Goal: Task Accomplishment & Management: Use online tool/utility

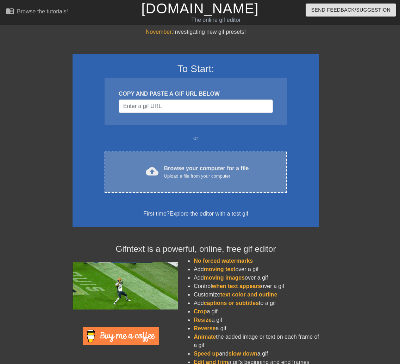
click at [195, 170] on div "Browse your computer for a file Upload a file from your computer" at bounding box center [206, 171] width 85 height 15
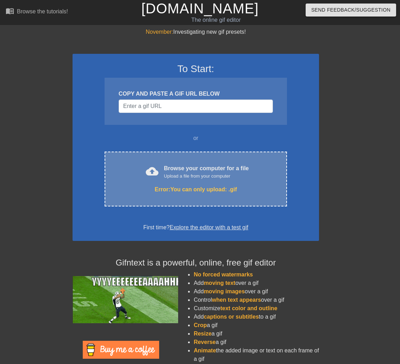
click at [174, 198] on div "cloud_upload Browse your computer for a file Upload a file from your computer E…" at bounding box center [195, 179] width 182 height 55
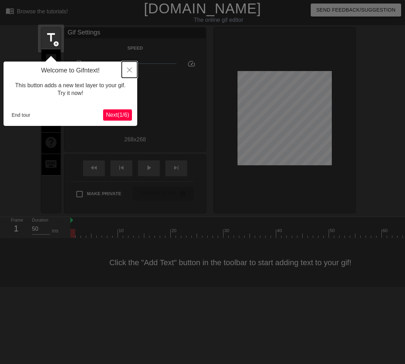
click at [130, 71] on icon "Close" at bounding box center [129, 70] width 5 height 5
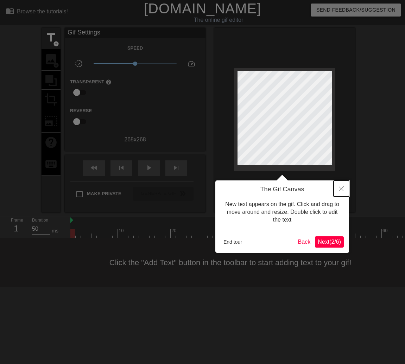
click at [342, 191] on icon "Close" at bounding box center [341, 188] width 5 height 5
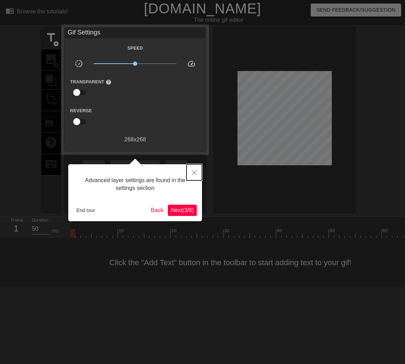
click at [196, 173] on icon "Close" at bounding box center [194, 172] width 5 height 5
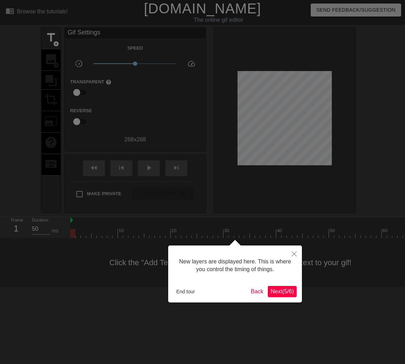
scroll to position [6, 0]
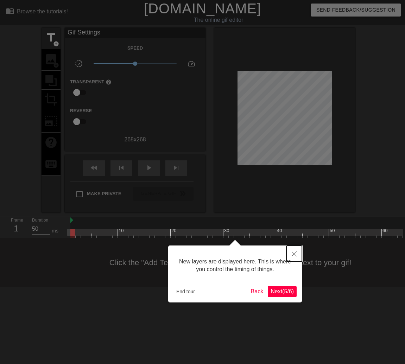
click at [292, 252] on icon "Close" at bounding box center [294, 253] width 5 height 5
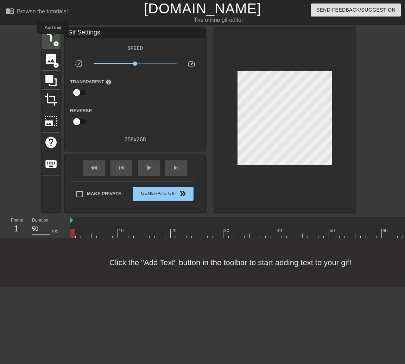
click at [53, 39] on span "title" at bounding box center [50, 37] width 13 height 13
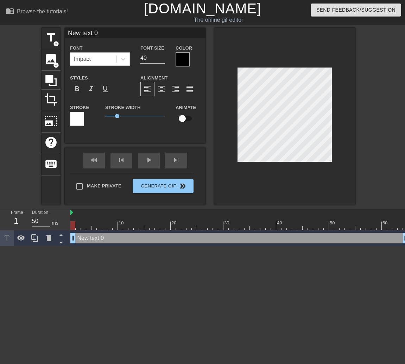
scroll to position [1, 1]
click at [126, 59] on icon at bounding box center [123, 59] width 7 height 7
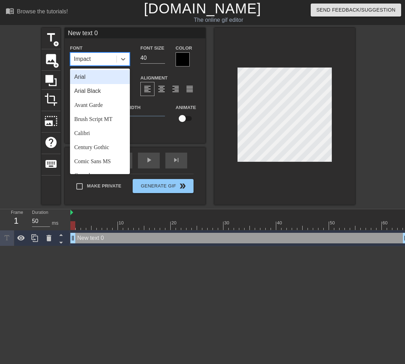
click at [107, 77] on div "Arial" at bounding box center [100, 77] width 60 height 14
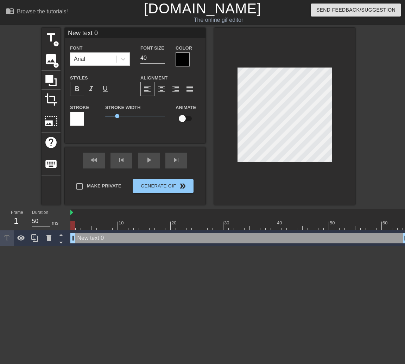
click at [81, 90] on div "format_bold" at bounding box center [77, 89] width 14 height 14
click at [184, 59] on div at bounding box center [183, 59] width 14 height 14
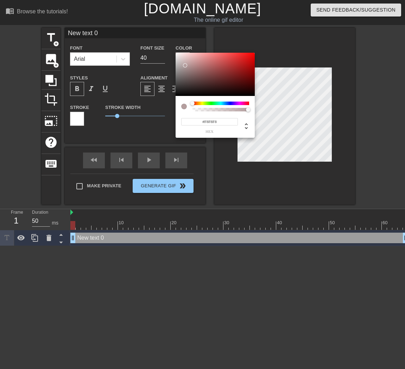
type input "#FFFFFF"
drag, startPoint x: 185, startPoint y: 65, endPoint x: 170, endPoint y: 48, distance: 23.4
click at [170, 48] on div "#FFFFFF hex" at bounding box center [202, 184] width 405 height 369
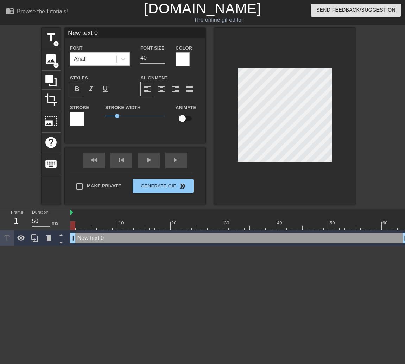
scroll to position [1, 2]
type input "A"
type textarea "A"
type input "AE"
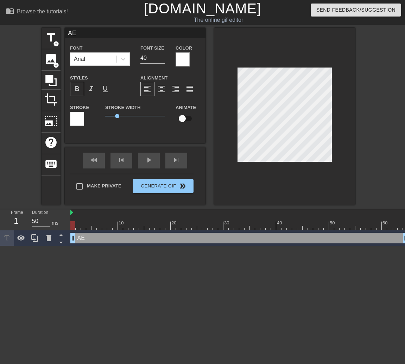
type textarea "AE"
click at [181, 120] on input "checkbox" at bounding box center [182, 118] width 40 height 13
checkbox input "true"
drag, startPoint x: 72, startPoint y: 225, endPoint x: 85, endPoint y: 225, distance: 12.7
click at [85, 225] on div at bounding box center [83, 225] width 5 height 9
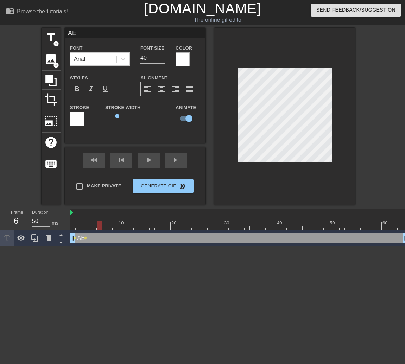
drag, startPoint x: 84, startPoint y: 226, endPoint x: 97, endPoint y: 224, distance: 13.8
click at [97, 224] on div at bounding box center [99, 225] width 5 height 9
drag, startPoint x: 98, startPoint y: 225, endPoint x: 104, endPoint y: 225, distance: 6.7
click at [104, 225] on div at bounding box center [104, 225] width 5 height 9
drag, startPoint x: 106, startPoint y: 224, endPoint x: 111, endPoint y: 224, distance: 5.7
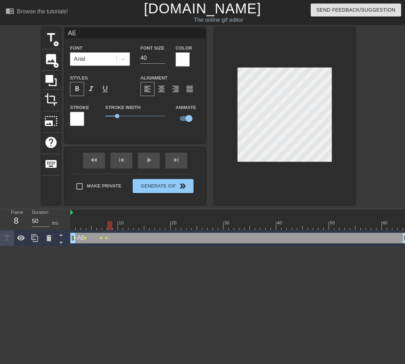
click at [111, 224] on div at bounding box center [109, 225] width 5 height 9
drag, startPoint x: 110, startPoint y: 224, endPoint x: 114, endPoint y: 224, distance: 3.9
click at [114, 224] on div at bounding box center [115, 225] width 5 height 9
click at [119, 226] on div at bounding box center [120, 225] width 5 height 9
click at [121, 225] on div at bounding box center [120, 225] width 5 height 9
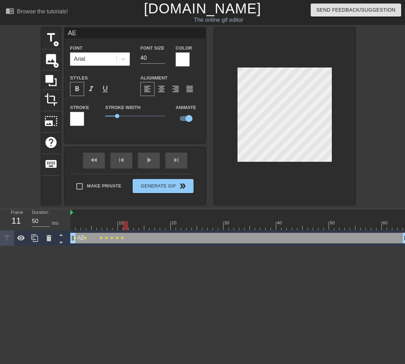
drag, startPoint x: 120, startPoint y: 225, endPoint x: 129, endPoint y: 219, distance: 11.2
click at [124, 225] on div at bounding box center [125, 225] width 5 height 9
click at [129, 224] on div at bounding box center [130, 225] width 5 height 9
click at [135, 224] on div at bounding box center [136, 225] width 5 height 9
drag, startPoint x: 134, startPoint y: 224, endPoint x: 139, endPoint y: 223, distance: 5.0
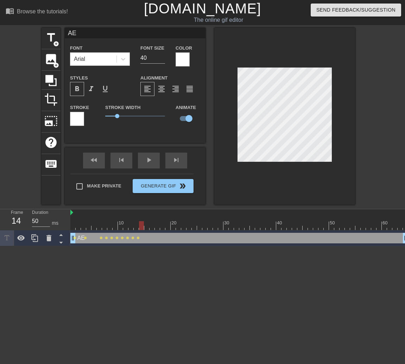
click at [139, 223] on div at bounding box center [141, 225] width 5 height 9
drag, startPoint x: 141, startPoint y: 225, endPoint x: 146, endPoint y: 225, distance: 5.6
click at [146, 225] on div at bounding box center [146, 225] width 5 height 9
drag, startPoint x: 146, startPoint y: 225, endPoint x: 151, endPoint y: 225, distance: 4.2
click at [151, 225] on div at bounding box center [151, 225] width 5 height 9
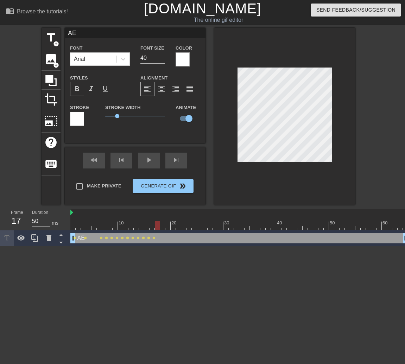
click at [157, 224] on div at bounding box center [157, 225] width 5 height 9
drag, startPoint x: 158, startPoint y: 226, endPoint x: 162, endPoint y: 226, distance: 3.9
click at [162, 226] on div at bounding box center [162, 225] width 5 height 9
drag, startPoint x: 161, startPoint y: 225, endPoint x: 166, endPoint y: 225, distance: 4.9
click at [166, 225] on div at bounding box center [167, 225] width 5 height 9
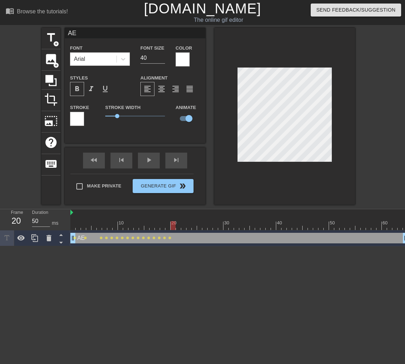
drag, startPoint x: 170, startPoint y: 225, endPoint x: 173, endPoint y: 225, distance: 3.9
click at [173, 225] on div at bounding box center [173, 225] width 5 height 9
drag, startPoint x: 174, startPoint y: 226, endPoint x: 179, endPoint y: 224, distance: 5.8
click at [179, 224] on div at bounding box center [178, 225] width 5 height 9
click at [182, 227] on div at bounding box center [183, 225] width 5 height 9
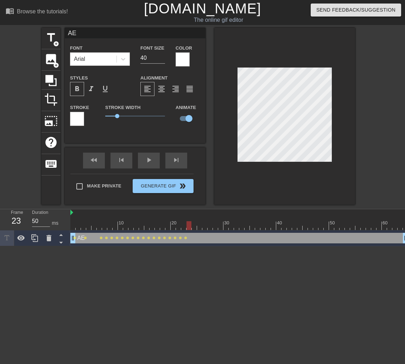
drag, startPoint x: 183, startPoint y: 225, endPoint x: 189, endPoint y: 227, distance: 5.8
click at [189, 227] on div at bounding box center [188, 225] width 5 height 9
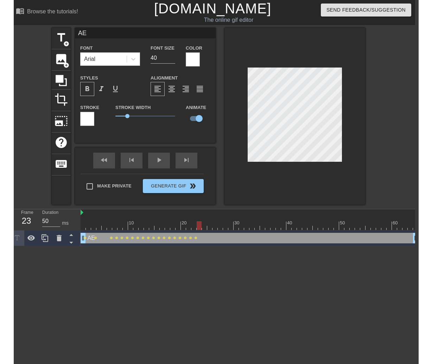
scroll to position [0, 5]
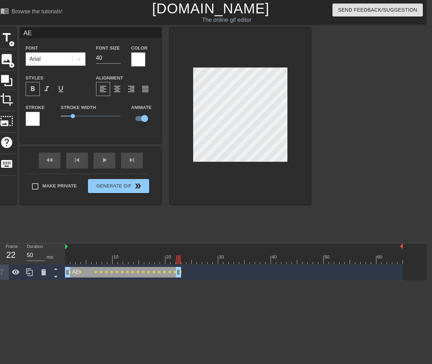
drag, startPoint x: 401, startPoint y: 273, endPoint x: 178, endPoint y: 283, distance: 223.6
click at [178, 280] on html "menu_book Browse the tutorials! [DOMAIN_NAME] The online gif editor Send Feedba…" at bounding box center [211, 140] width 432 height 280
drag, startPoint x: 179, startPoint y: 259, endPoint x: 183, endPoint y: 260, distance: 4.3
click at [183, 260] on div at bounding box center [183, 259] width 5 height 9
click at [199, 224] on div "title add_circle image add_circle crop photo_size_select_large help keyboard AE…" at bounding box center [153, 133] width 313 height 211
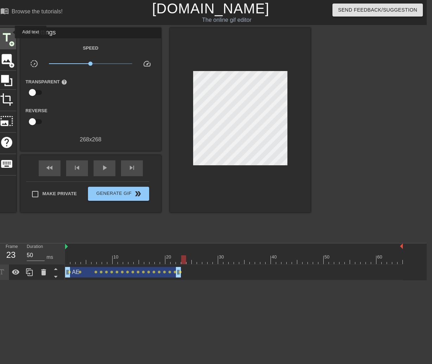
click at [5, 35] on span "title" at bounding box center [6, 37] width 13 height 13
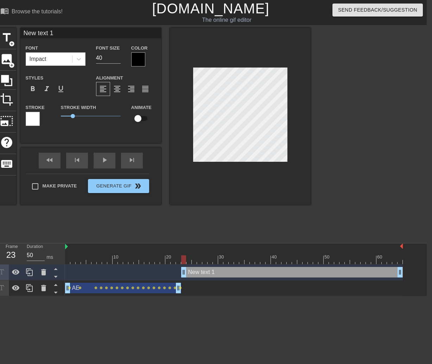
scroll to position [1, 2]
type input "A"
type textarea "A"
type input "An"
type textarea "An"
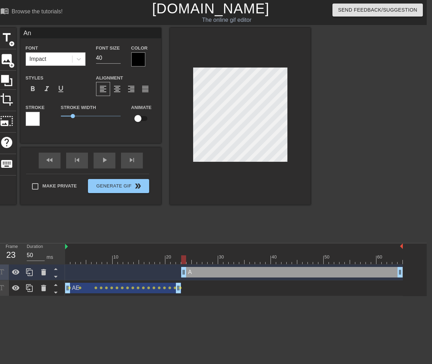
type input "[PERSON_NAME]"
type textarea "[PERSON_NAME]"
type input "Anal"
type textarea "Anal"
type input "Analy"
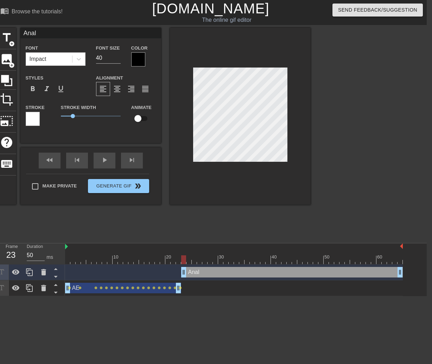
type textarea "Analy"
type input "Analys"
type textarea "Analys"
type input "Analyst"
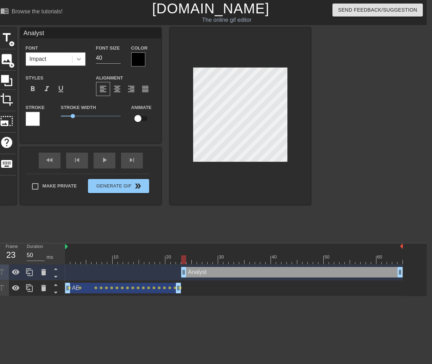
type textarea "Analyst"
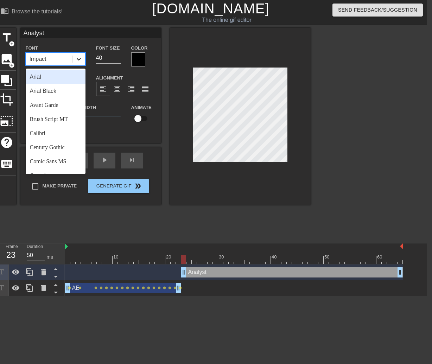
click at [81, 60] on icon at bounding box center [78, 59] width 7 height 7
click at [64, 74] on div "Arial" at bounding box center [56, 77] width 60 height 14
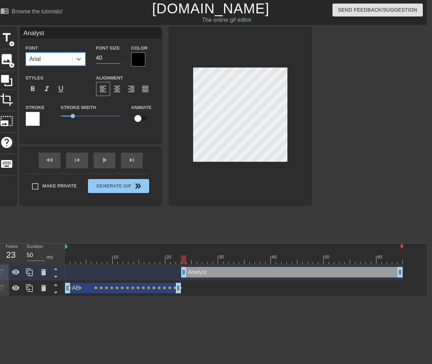
click at [136, 61] on div at bounding box center [138, 59] width 14 height 14
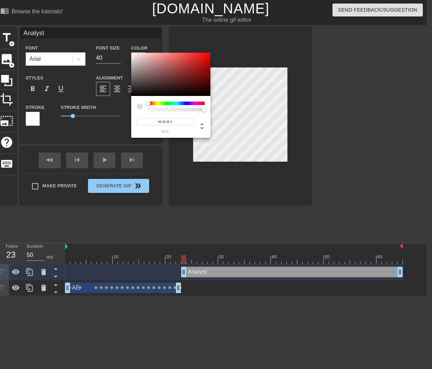
type input "#FFFFFF"
drag, startPoint x: 160, startPoint y: 80, endPoint x: 125, endPoint y: 47, distance: 47.5
click at [125, 47] on div "#FFFFFF hex" at bounding box center [216, 184] width 432 height 369
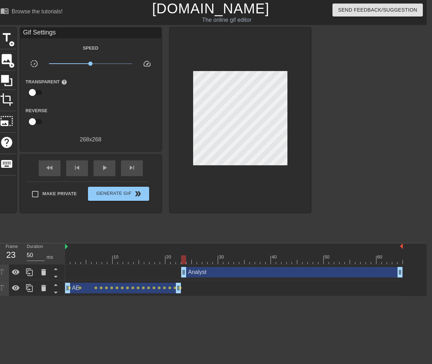
click at [32, 90] on input "checkbox" at bounding box center [32, 92] width 40 height 13
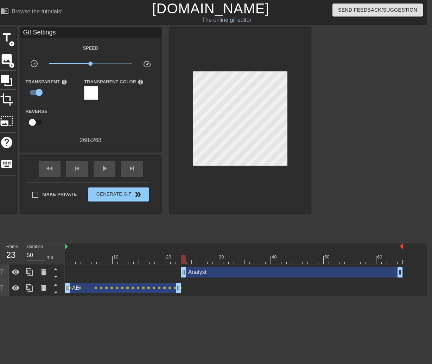
click at [40, 92] on input "checkbox" at bounding box center [39, 92] width 40 height 13
checkbox input "false"
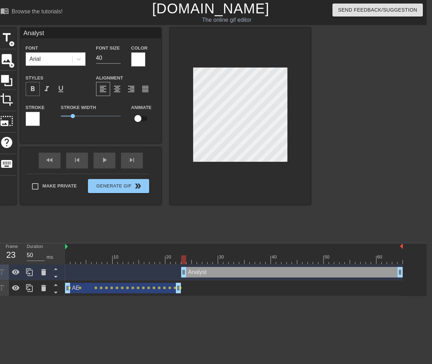
click at [32, 88] on span "format_bold" at bounding box center [32, 89] width 8 height 8
click at [141, 120] on input "checkbox" at bounding box center [138, 118] width 40 height 13
checkbox input "true"
drag, startPoint x: 183, startPoint y: 259, endPoint x: 226, endPoint y: 261, distance: 42.6
click at [226, 261] on div at bounding box center [225, 259] width 5 height 9
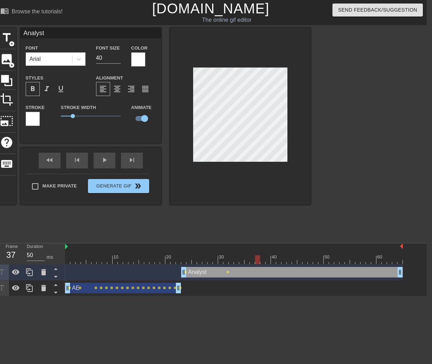
drag, startPoint x: 226, startPoint y: 260, endPoint x: 258, endPoint y: 258, distance: 32.1
click at [258, 258] on div at bounding box center [257, 259] width 5 height 9
drag, startPoint x: 258, startPoint y: 260, endPoint x: 274, endPoint y: 259, distance: 16.2
click at [274, 259] on div at bounding box center [273, 259] width 5 height 9
drag, startPoint x: 281, startPoint y: 259, endPoint x: 295, endPoint y: 258, distance: 14.1
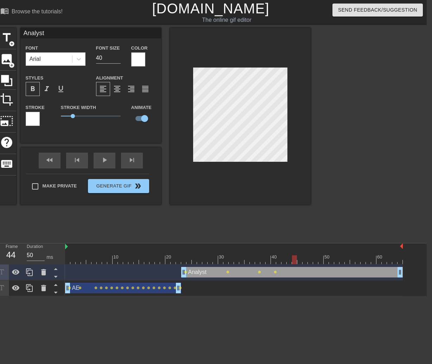
click at [295, 258] on div at bounding box center [294, 259] width 5 height 9
drag, startPoint x: 302, startPoint y: 259, endPoint x: 313, endPoint y: 260, distance: 11.3
click at [313, 260] on div at bounding box center [315, 259] width 5 height 9
drag, startPoint x: 315, startPoint y: 259, endPoint x: 347, endPoint y: 262, distance: 32.5
click at [347, 262] on div at bounding box center [347, 259] width 5 height 9
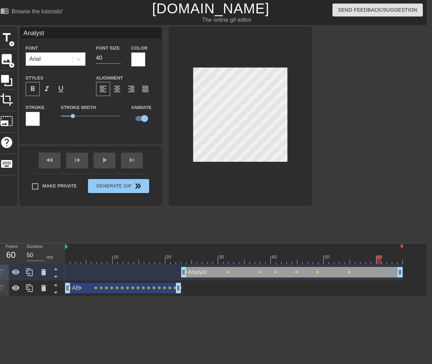
drag, startPoint x: 347, startPoint y: 260, endPoint x: 381, endPoint y: 262, distance: 33.5
click at [381, 262] on div at bounding box center [378, 259] width 5 height 9
drag, startPoint x: 379, startPoint y: 260, endPoint x: 407, endPoint y: 263, distance: 28.3
click at [399, 263] on div "10 20 30 40 50 60 Analyst drag_handle drag_handle lens lens lens lens lens lens…" at bounding box center [246, 269] width 362 height 53
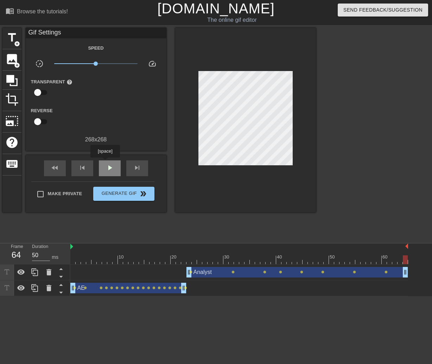
click at [106, 162] on div "play_arrow" at bounding box center [110, 168] width 22 height 16
click at [115, 167] on div "pause" at bounding box center [110, 168] width 22 height 16
drag, startPoint x: 277, startPoint y: 260, endPoint x: 49, endPoint y: 221, distance: 231.9
click at [57, 244] on div "Frame 1 Duration 50 ms 10 20 30 40 50 60 Analyst drag_handle drag_handle lens l…" at bounding box center [216, 269] width 432 height 53
click at [112, 168] on span "play_arrow" at bounding box center [110, 168] width 8 height 8
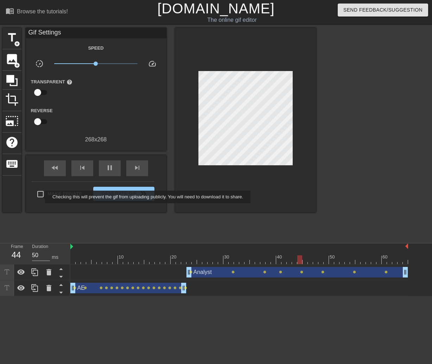
click at [44, 196] on input "Make Private" at bounding box center [40, 194] width 15 height 15
checkbox input "true"
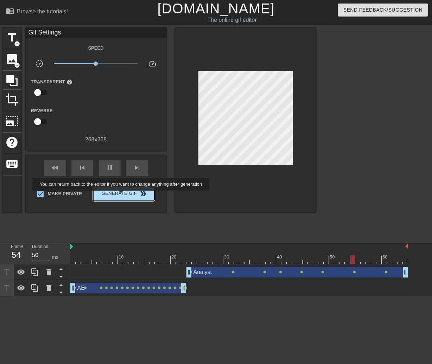
click at [126, 195] on span "Generate Gif double_arrow" at bounding box center [123, 194] width 55 height 8
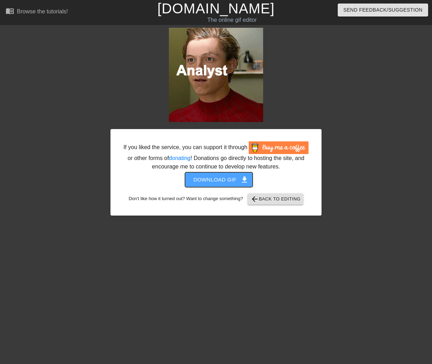
click at [242, 184] on span "get_app" at bounding box center [244, 180] width 8 height 8
